Goal: Navigation & Orientation: Go to known website

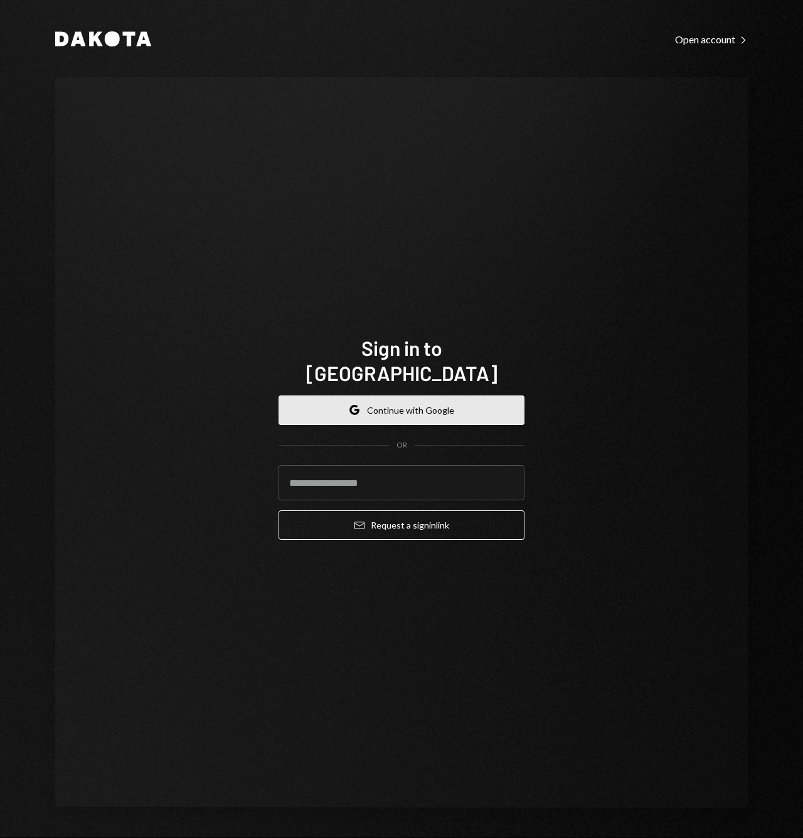
click at [415, 411] on button "Google Continue with Google" at bounding box center [402, 410] width 246 height 30
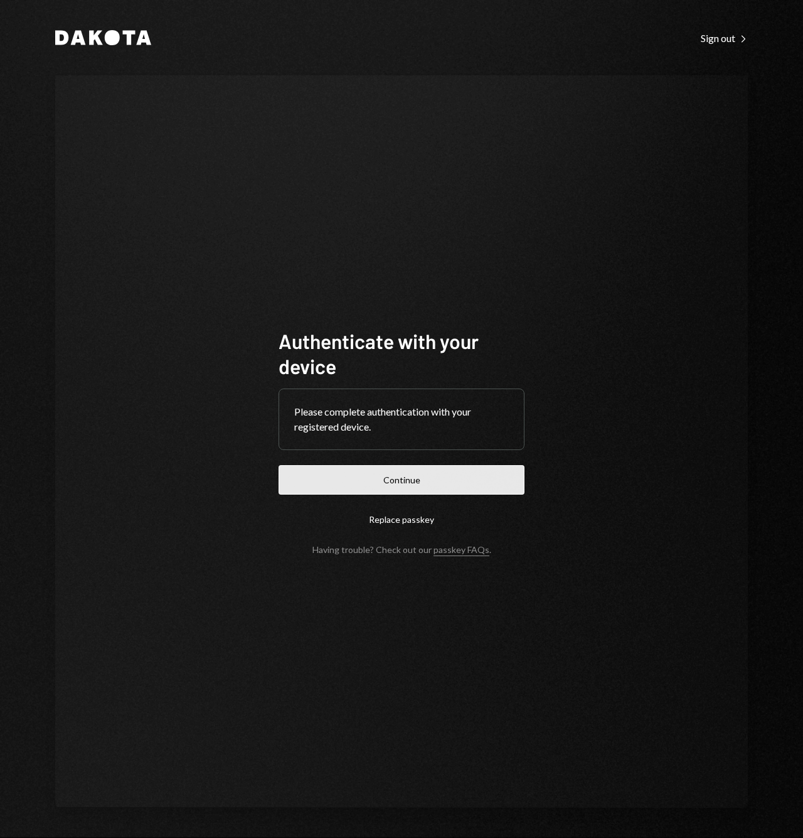
click at [387, 477] on button "Continue" at bounding box center [402, 480] width 246 height 30
